Goal: Check status: Check status

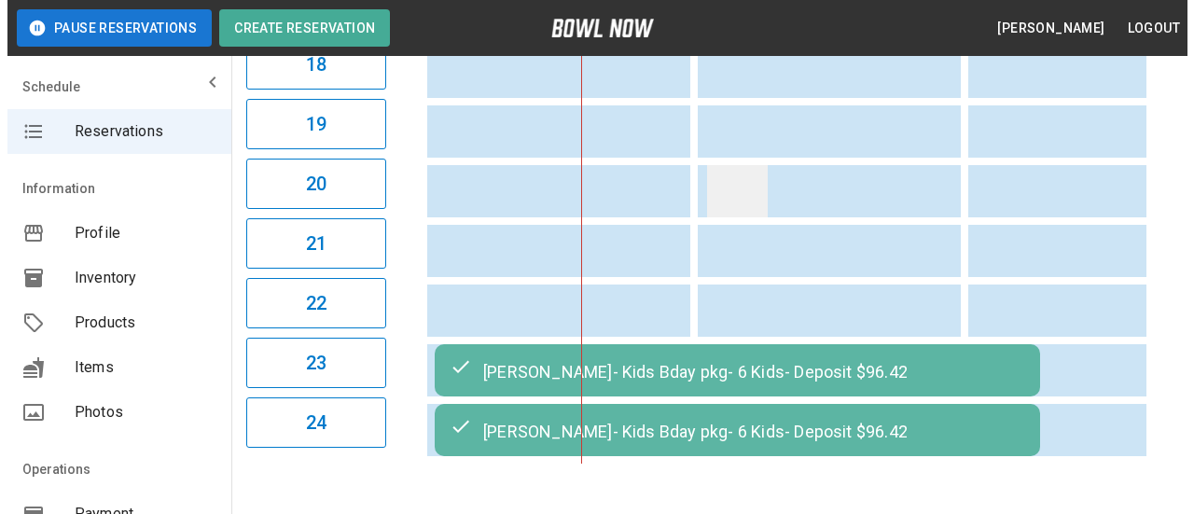
scroll to position [1341, 0]
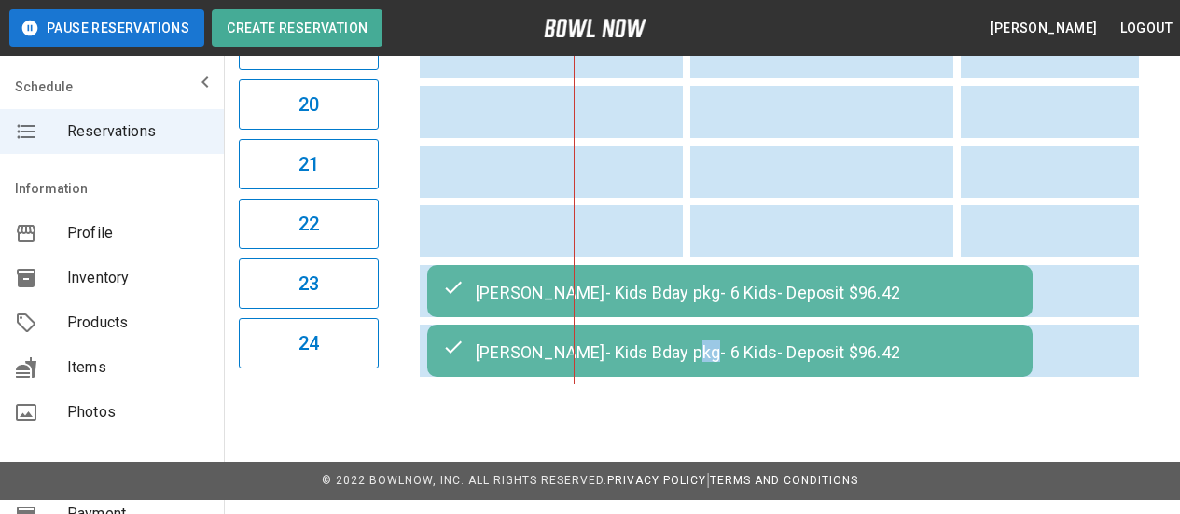
drag, startPoint x: 693, startPoint y: 388, endPoint x: 679, endPoint y: 382, distance: 15.4
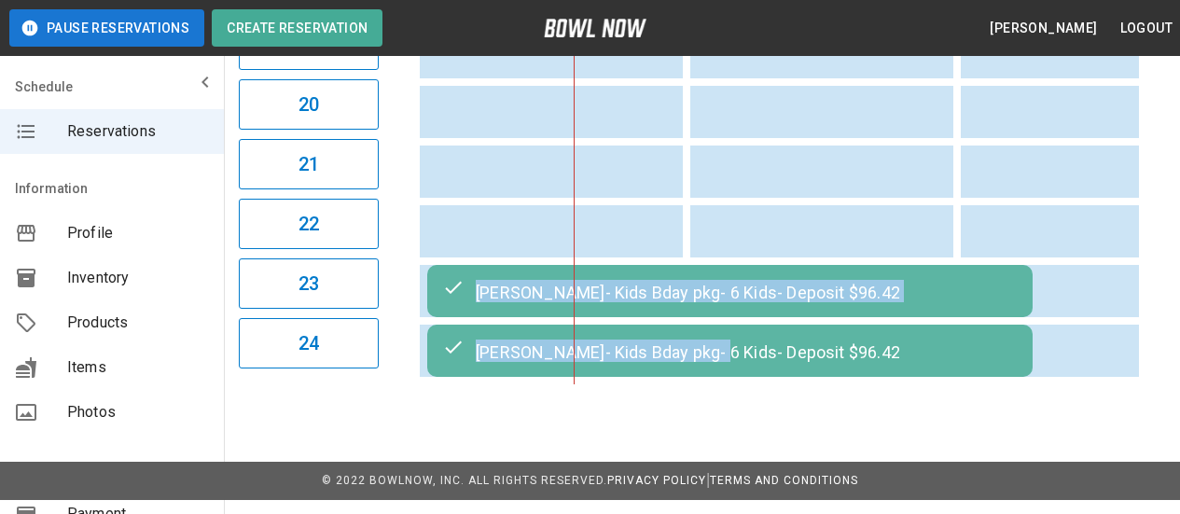
drag, startPoint x: 708, startPoint y: 388, endPoint x: 906, endPoint y: 391, distance: 197.8
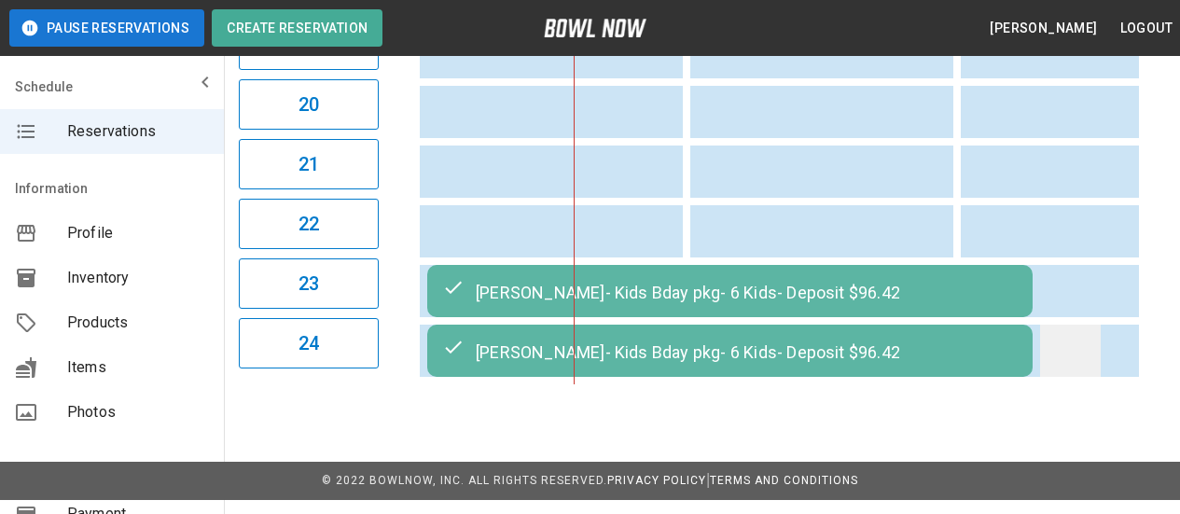
click at [1089, 361] on td "sticky table" at bounding box center [1070, 351] width 61 height 52
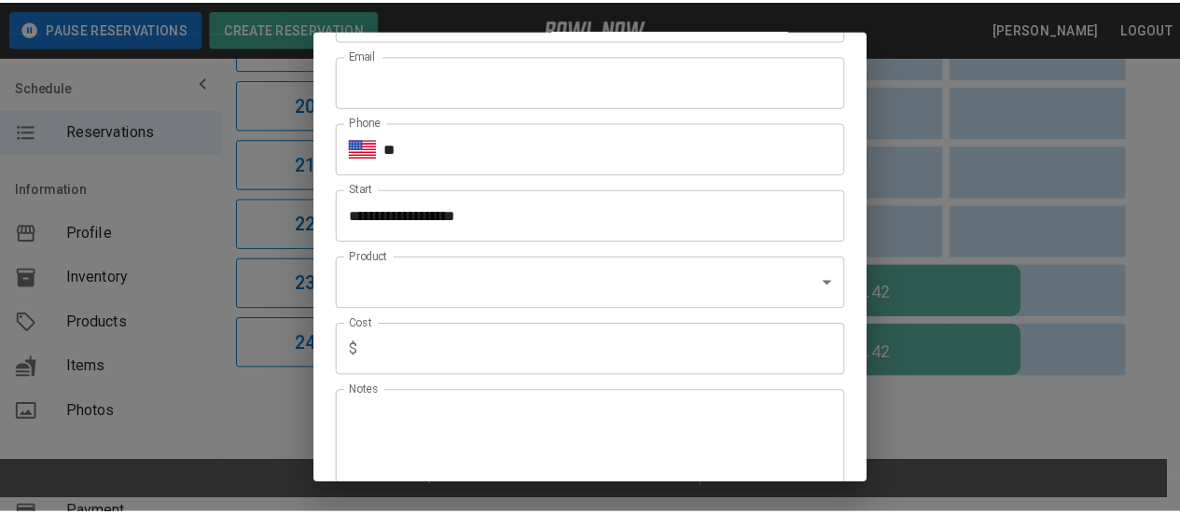
scroll to position [169, 0]
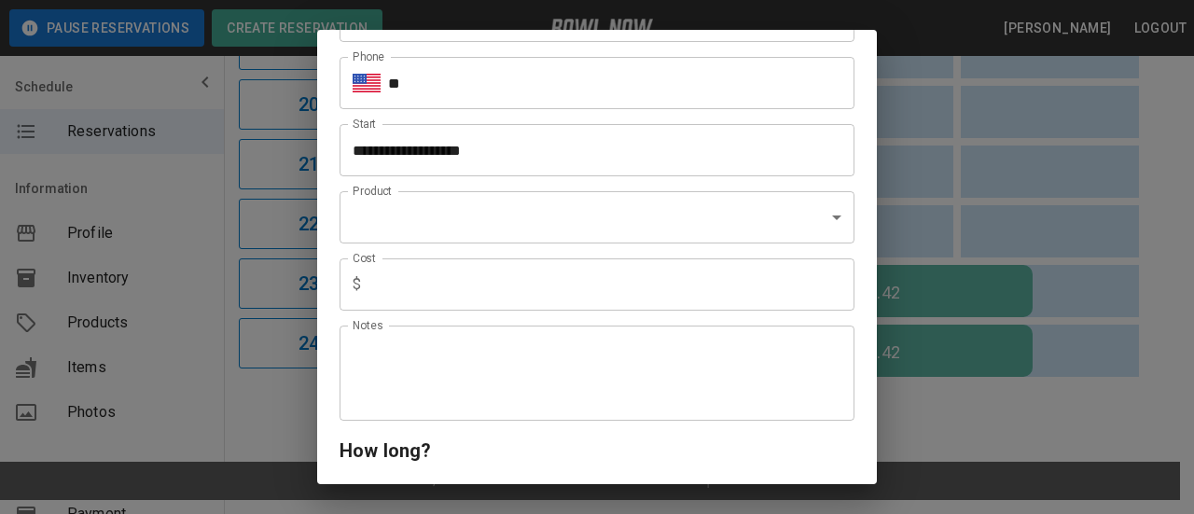
click at [952, 417] on div "**********" at bounding box center [597, 257] width 1194 height 514
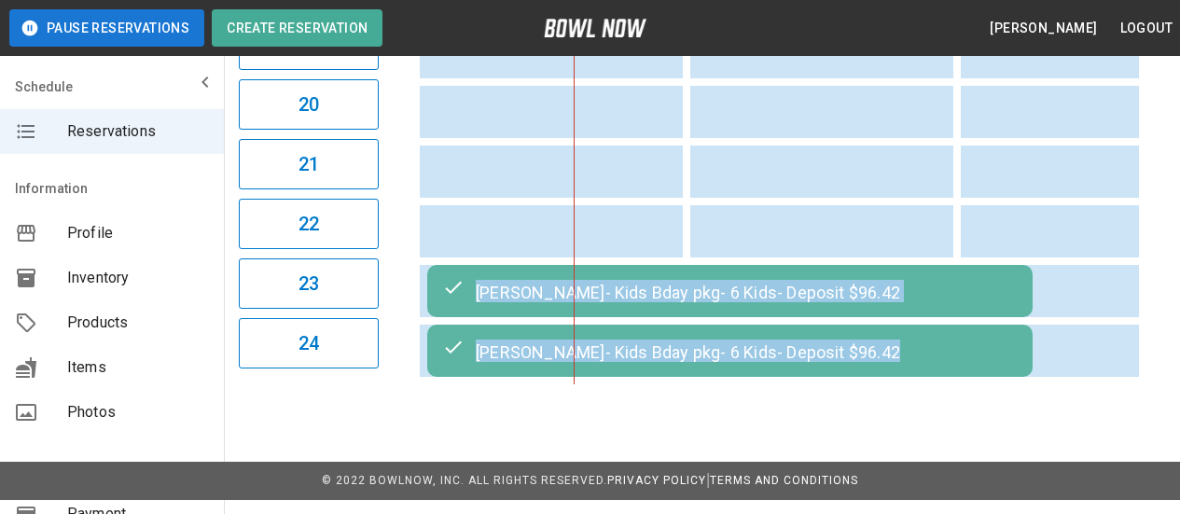
scroll to position [0, 1093]
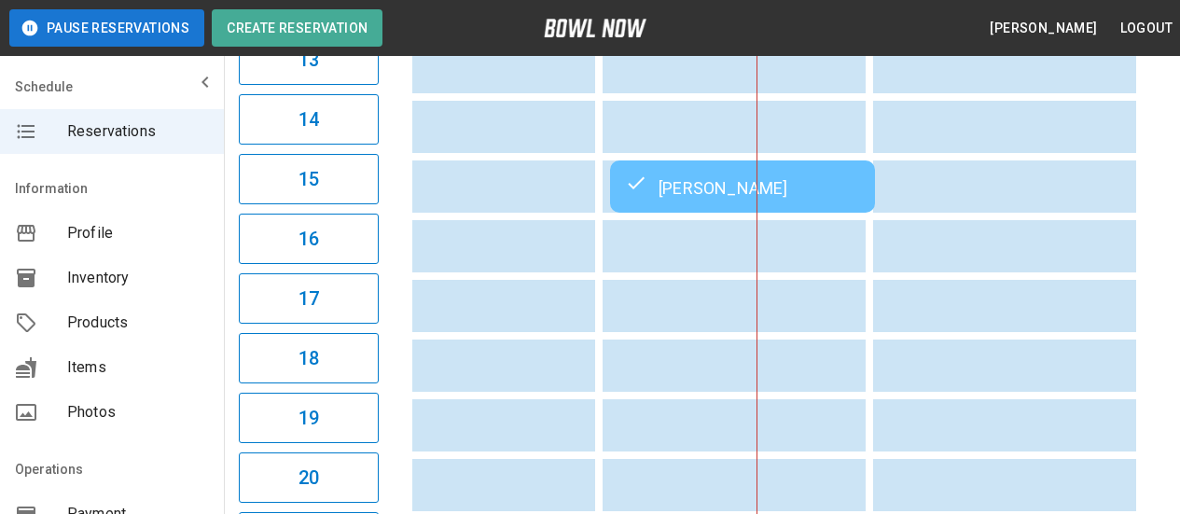
scroll to position [0, 0]
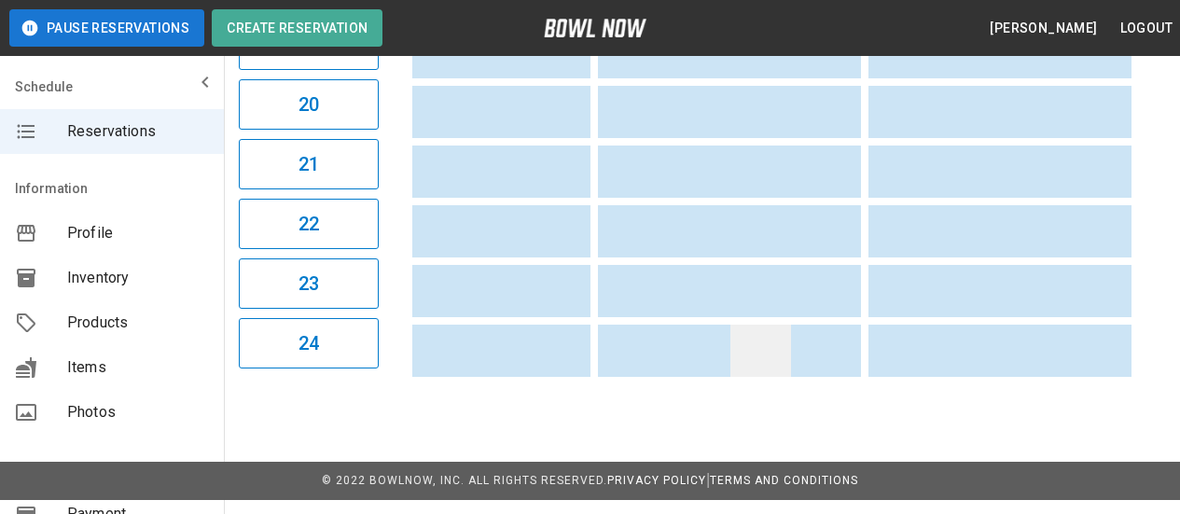
drag, startPoint x: 1064, startPoint y: 390, endPoint x: 767, endPoint y: 383, distance: 296.8
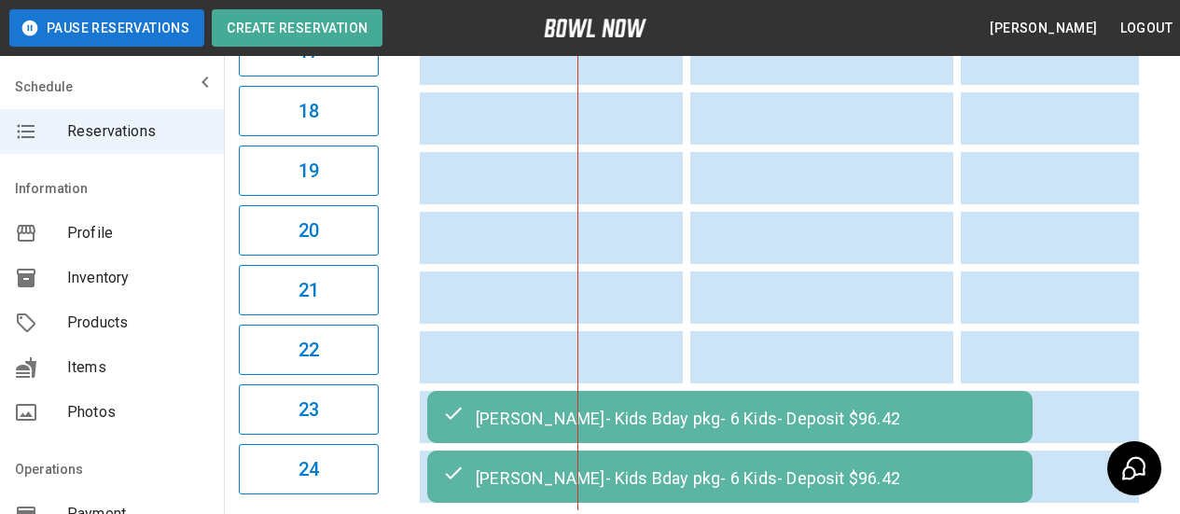
scroll to position [1341, 0]
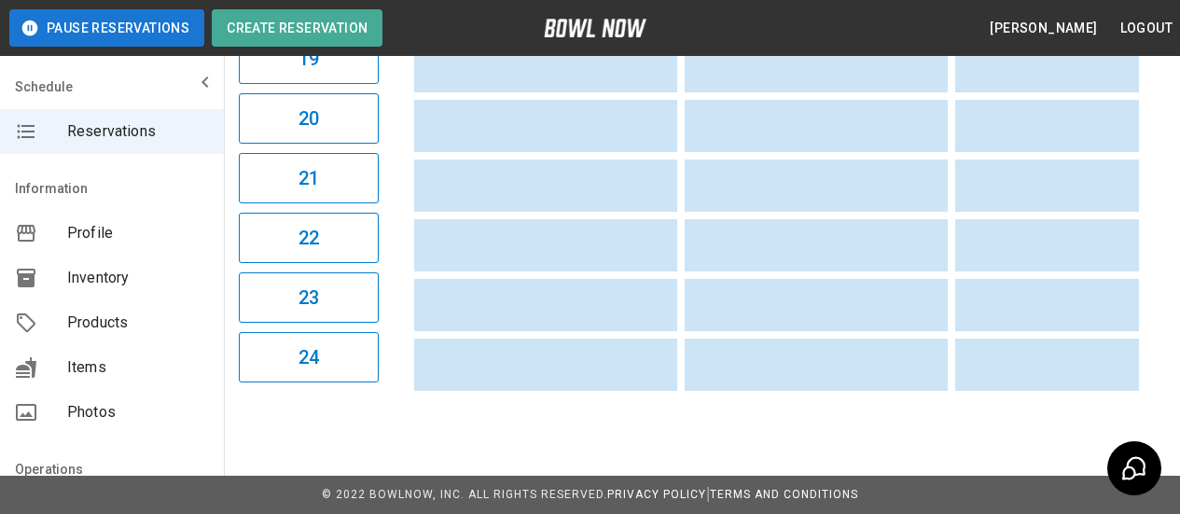
scroll to position [0, 0]
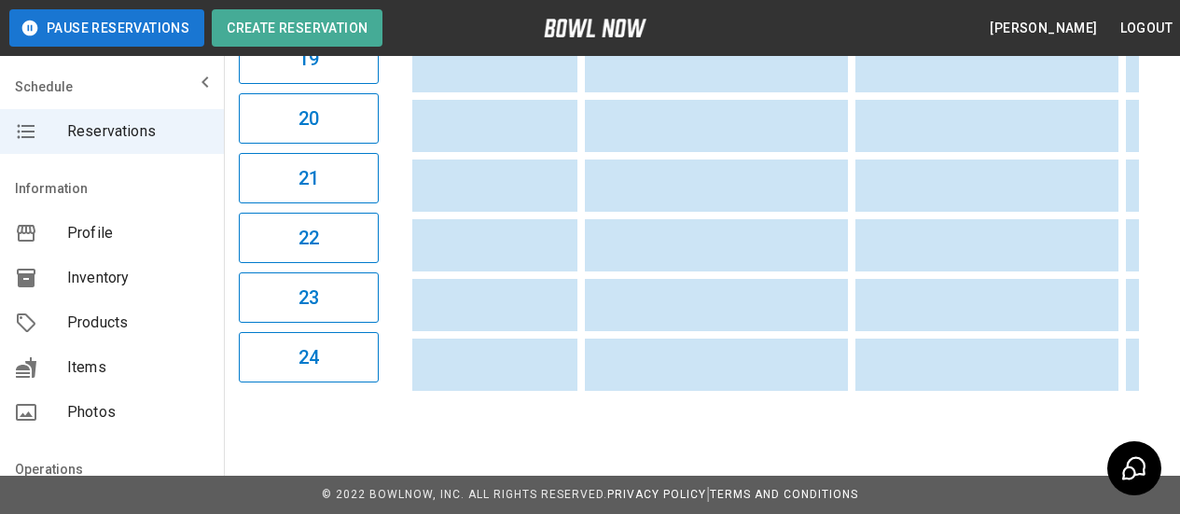
drag, startPoint x: 886, startPoint y: 398, endPoint x: 834, endPoint y: 395, distance: 52.4
drag, startPoint x: 866, startPoint y: 389, endPoint x: 795, endPoint y: 395, distance: 71.1
drag, startPoint x: 893, startPoint y: 399, endPoint x: 703, endPoint y: 401, distance: 190.3
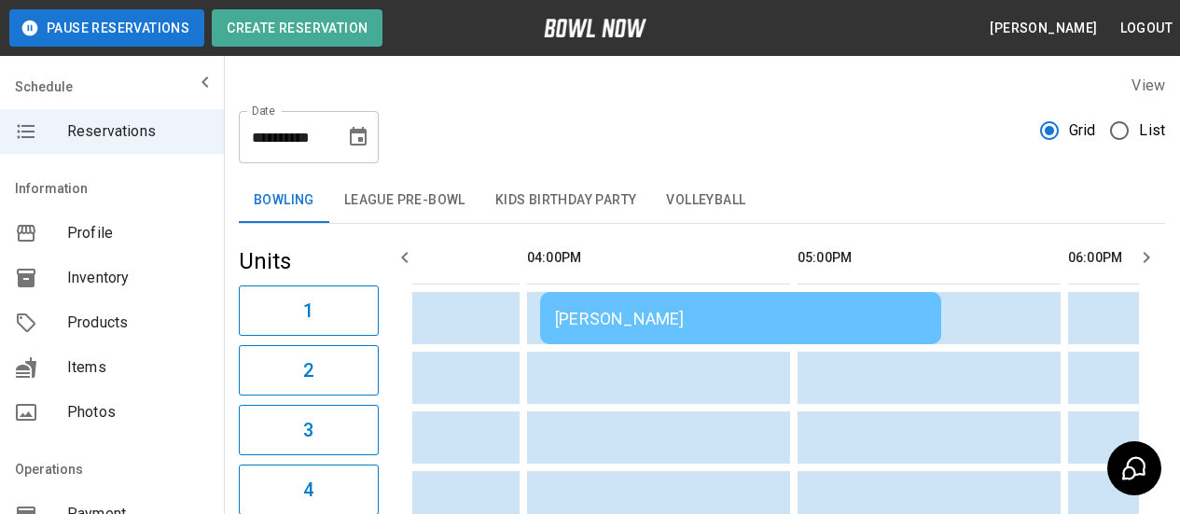
click at [759, 326] on div "[PERSON_NAME]" at bounding box center [740, 319] width 371 height 20
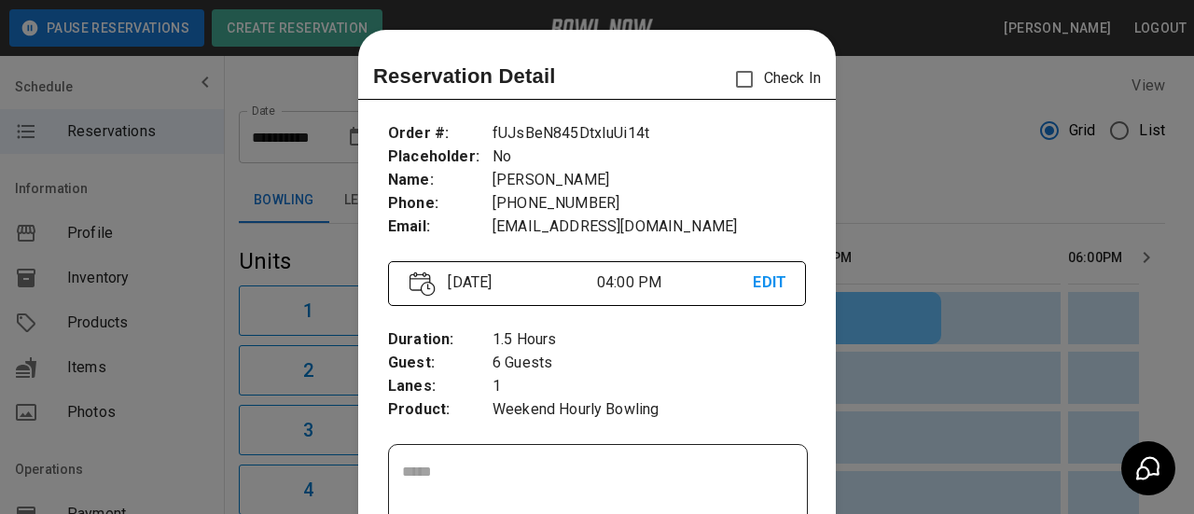
click at [936, 162] on div at bounding box center [597, 257] width 1194 height 514
